Goal: Find specific page/section: Find specific page/section

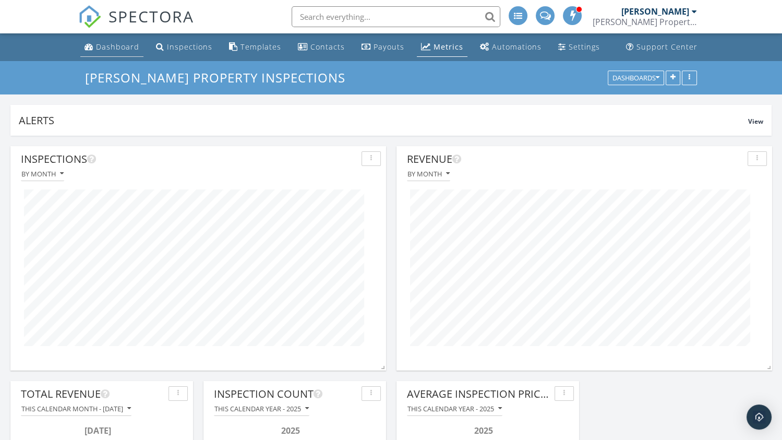
click at [126, 50] on div "Dashboard" at bounding box center [117, 47] width 43 height 10
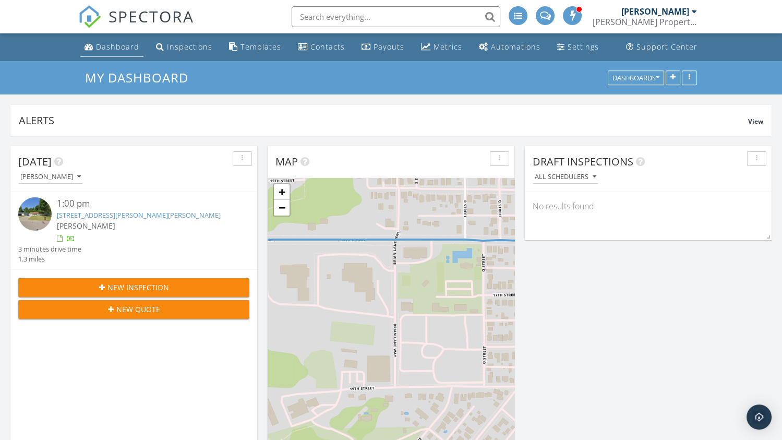
click at [110, 47] on div "Dashboard" at bounding box center [117, 47] width 43 height 10
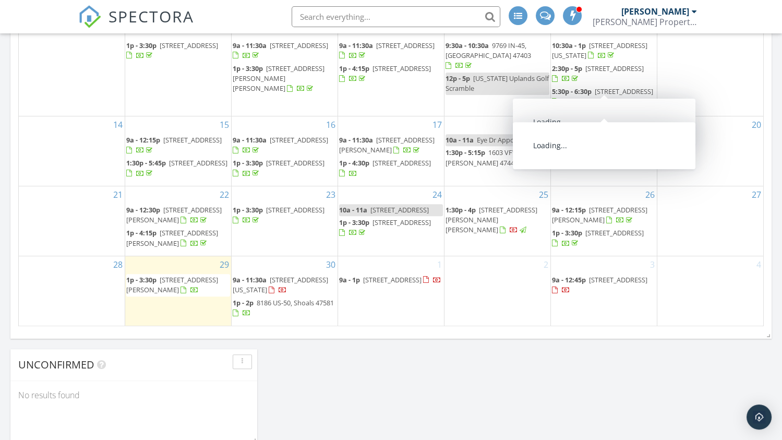
scroll to position [678, 0]
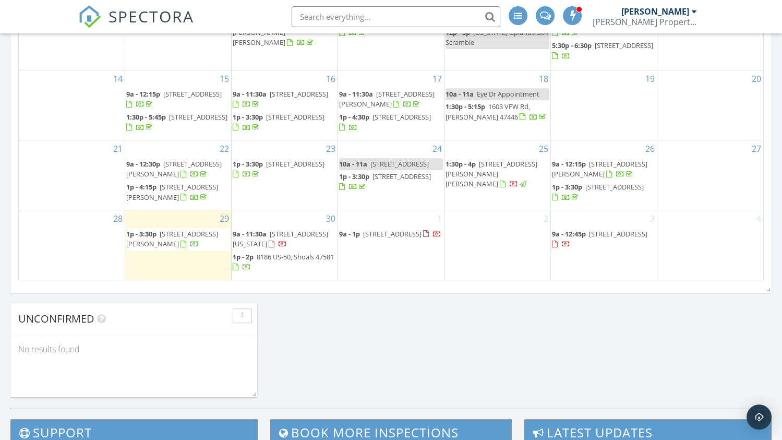
click at [398, 238] on span "[STREET_ADDRESS]" at bounding box center [392, 233] width 58 height 9
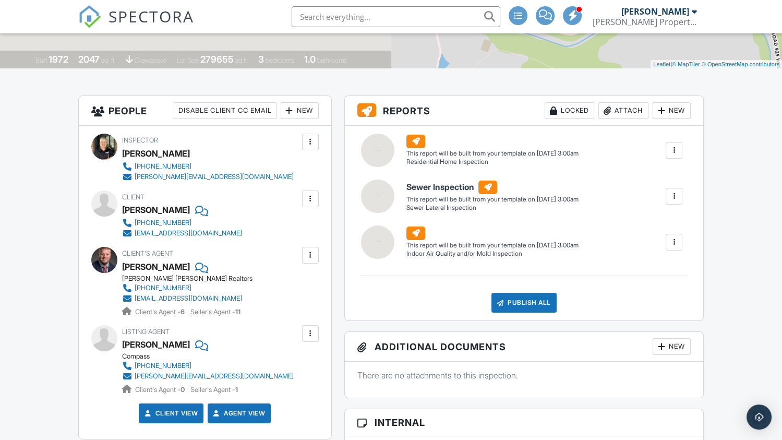
scroll to position [209, 0]
